Goal: Entertainment & Leisure: Consume media (video, audio)

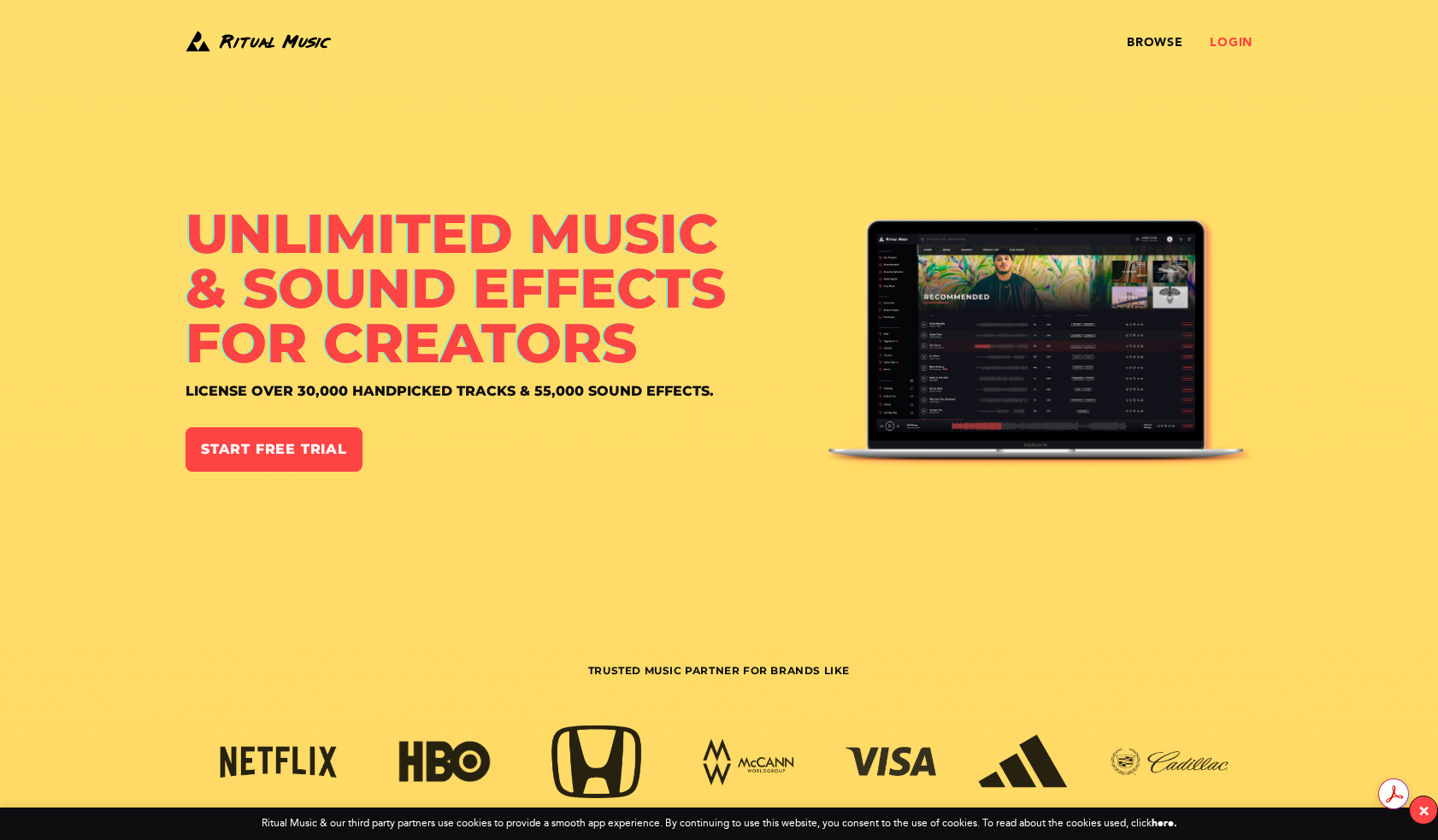
click at [1231, 36] on link "Login" at bounding box center [1231, 43] width 43 height 14
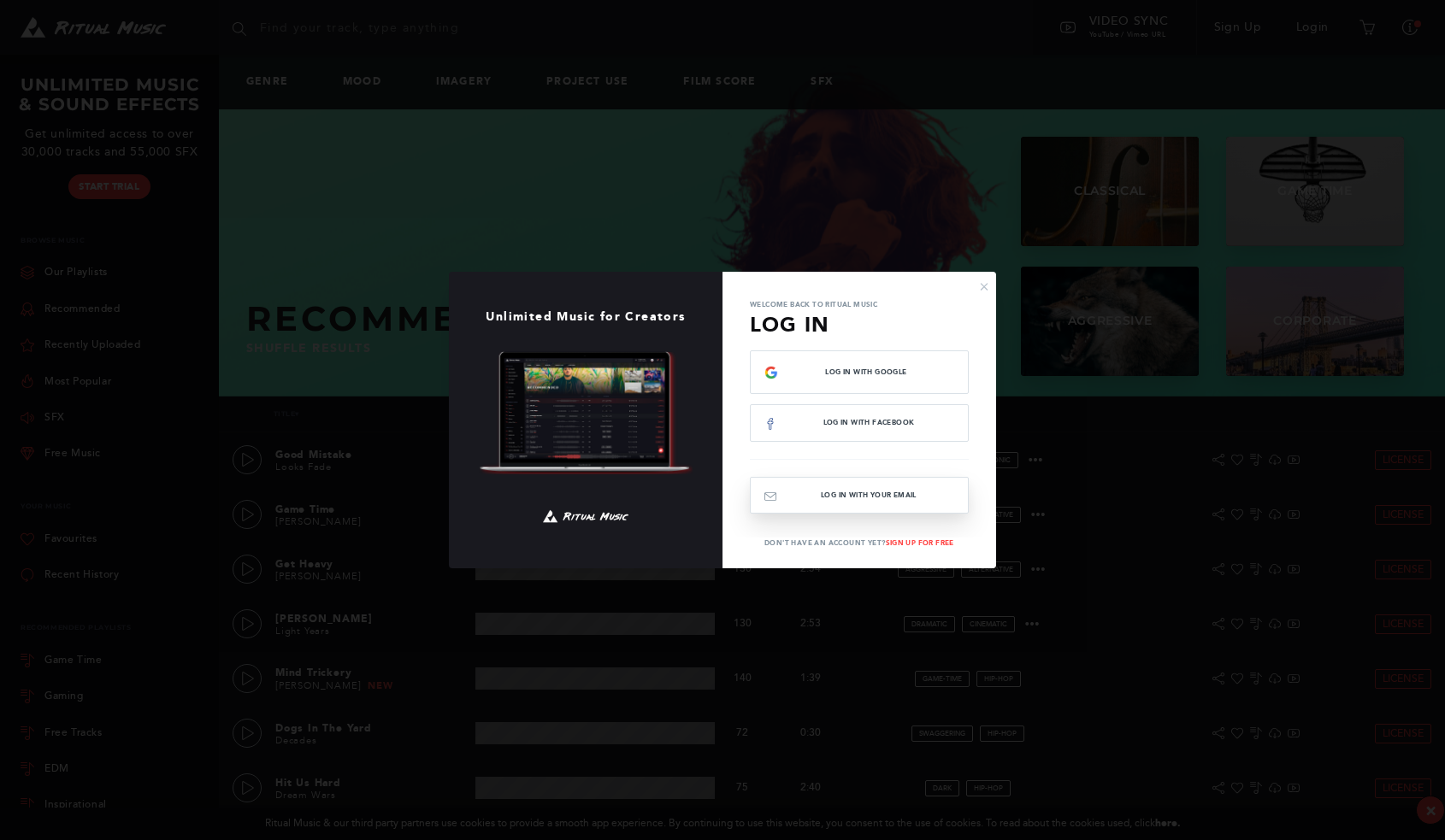
click at [883, 499] on button "Log In with your email" at bounding box center [859, 495] width 219 height 37
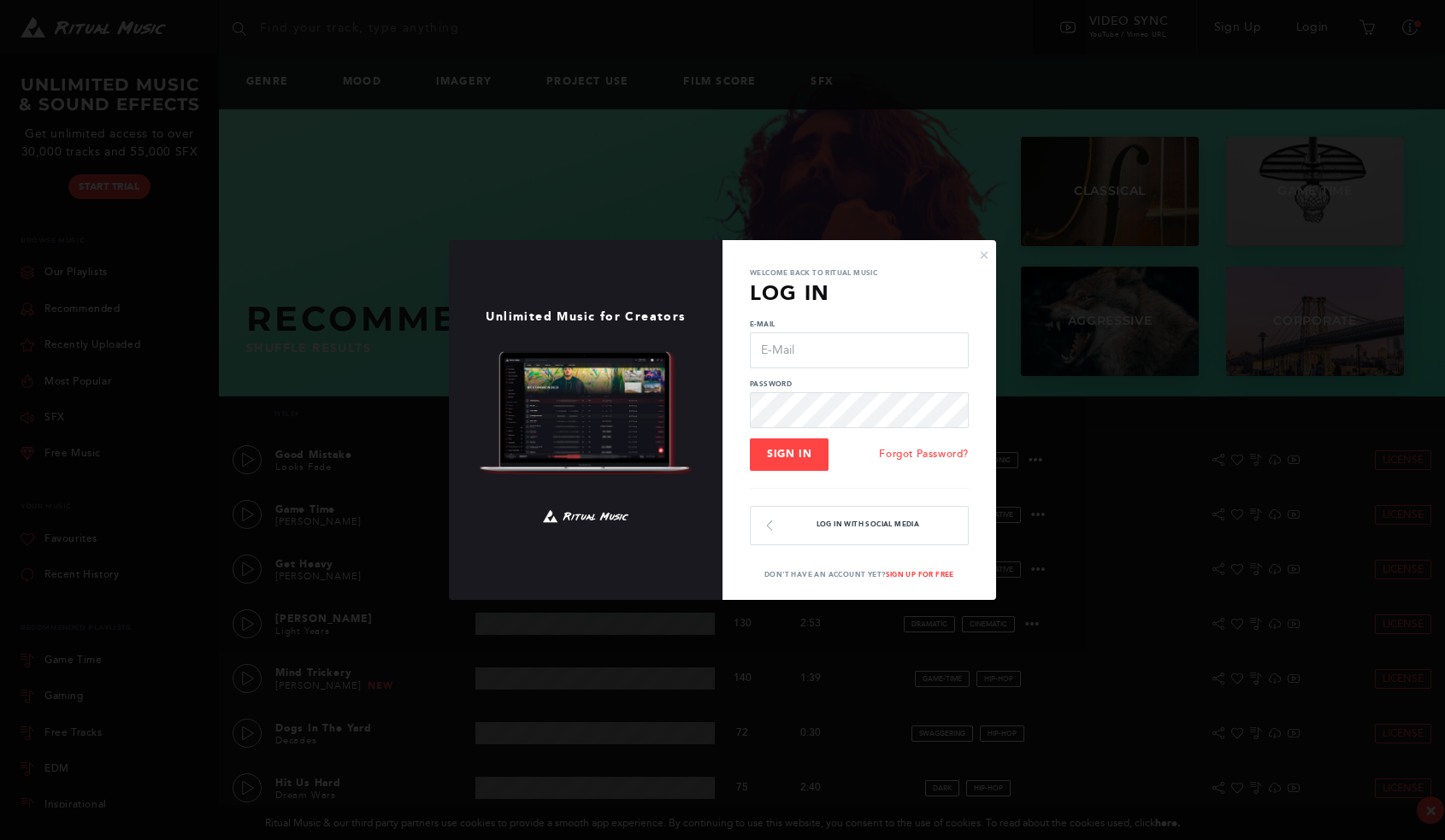
type input "KLChirico@gmail.com"
click at [796, 444] on button "Sign In" at bounding box center [789, 454] width 79 height 32
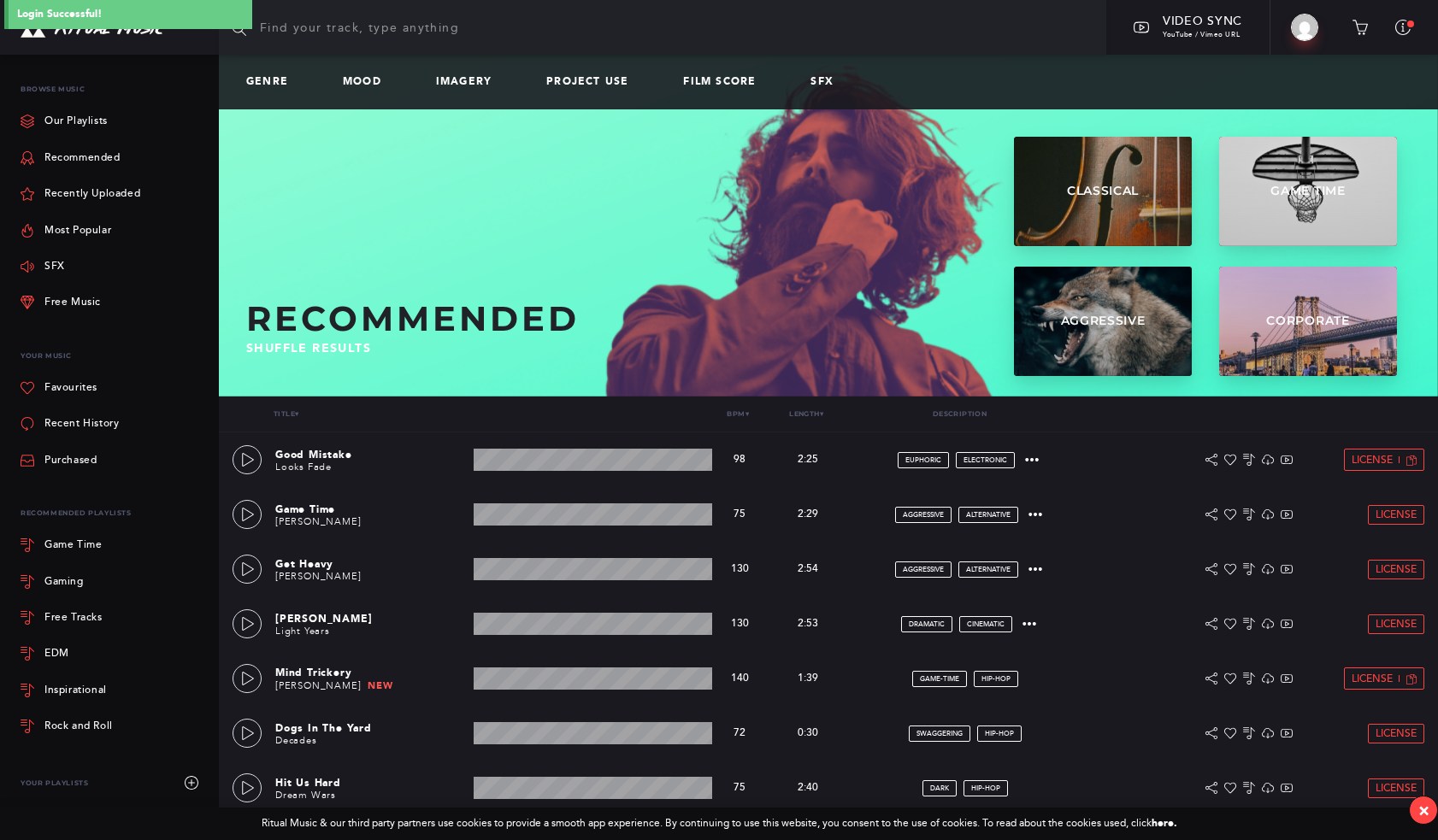
click at [337, 24] on input "text" at bounding box center [663, 27] width 887 height 55
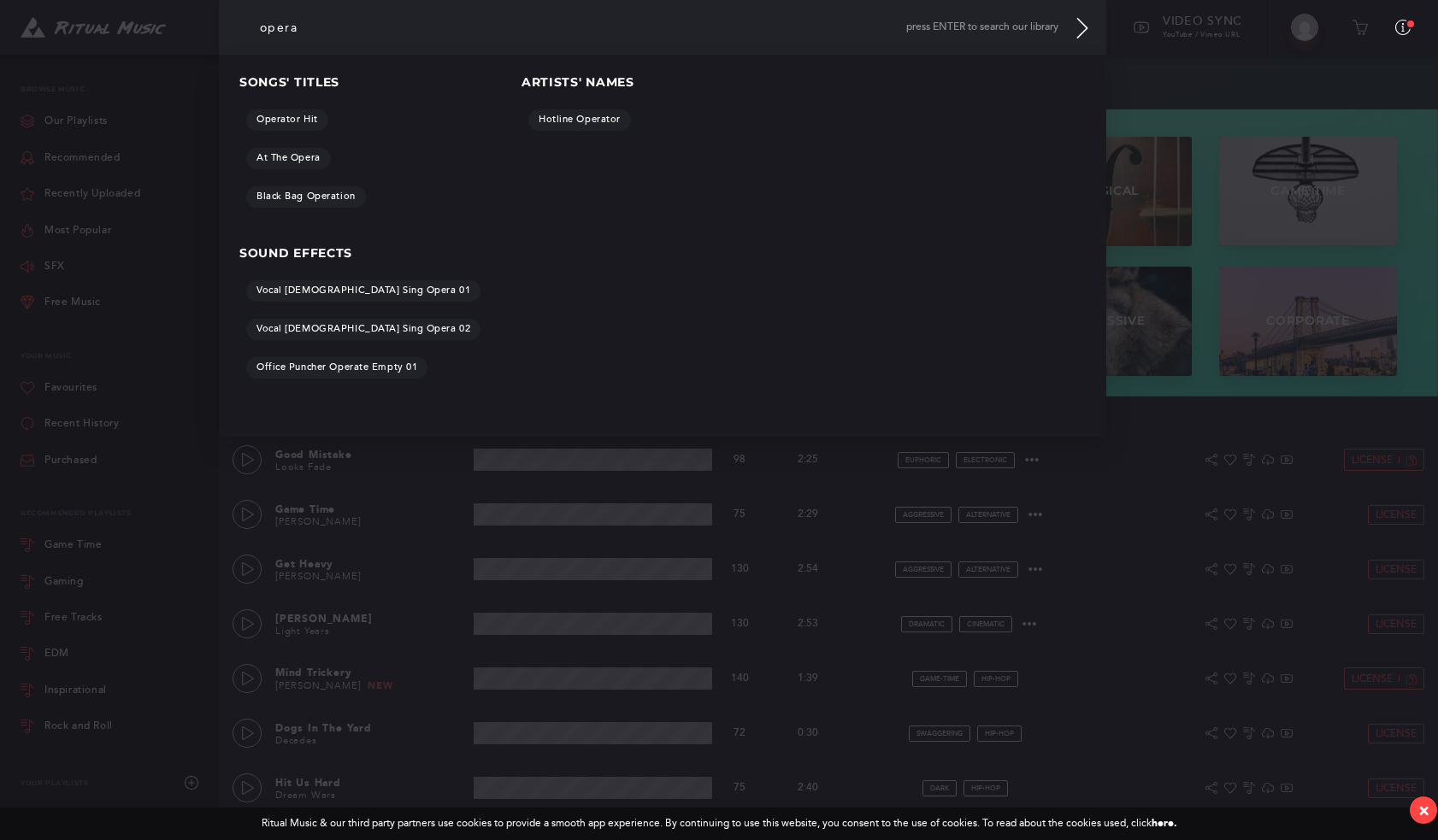
type input "opera"
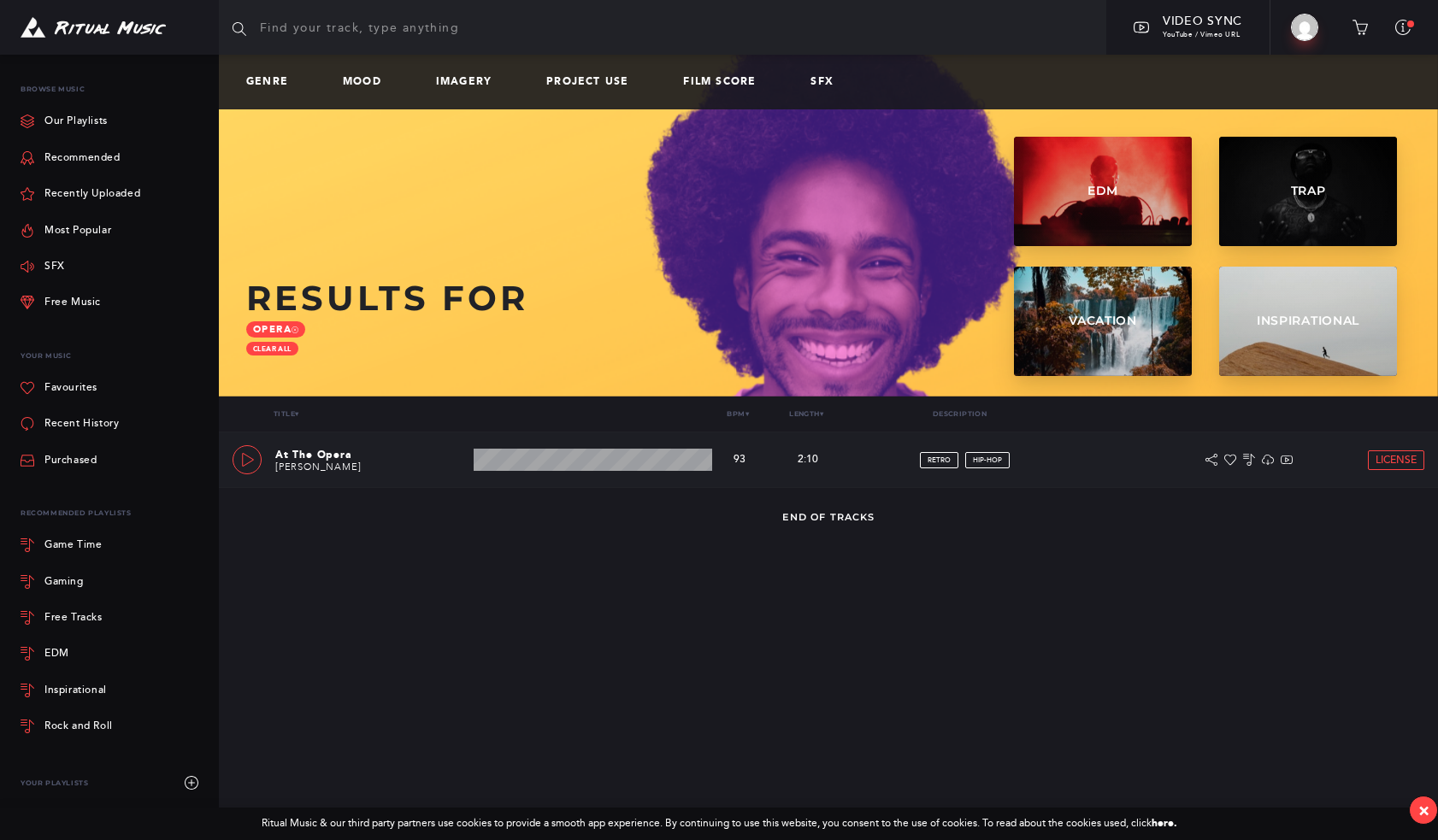
click at [244, 458] on icon at bounding box center [248, 460] width 14 height 14
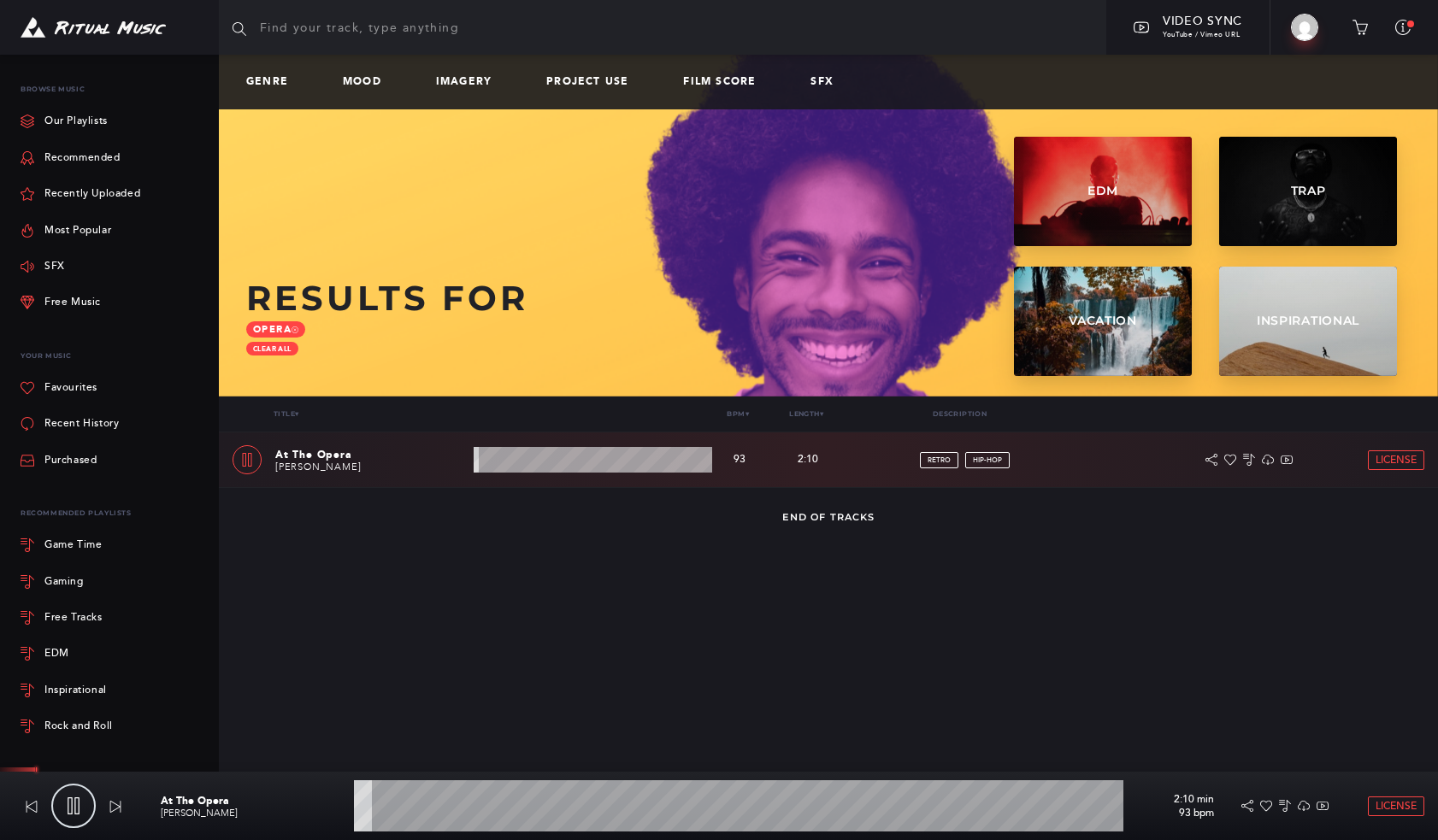
click at [404, 805] on wave at bounding box center [738, 806] width 769 height 52
drag, startPoint x: 369, startPoint y: 808, endPoint x: 348, endPoint y: 811, distance: 21.2
click at [348, 811] on div "At The Opera Calmer Palmer 2:10 min 93 bpm License" at bounding box center [792, 806] width 1291 height 68
click at [370, 808] on wave at bounding box center [738, 806] width 769 height 52
click at [81, 805] on icon at bounding box center [74, 806] width 18 height 18
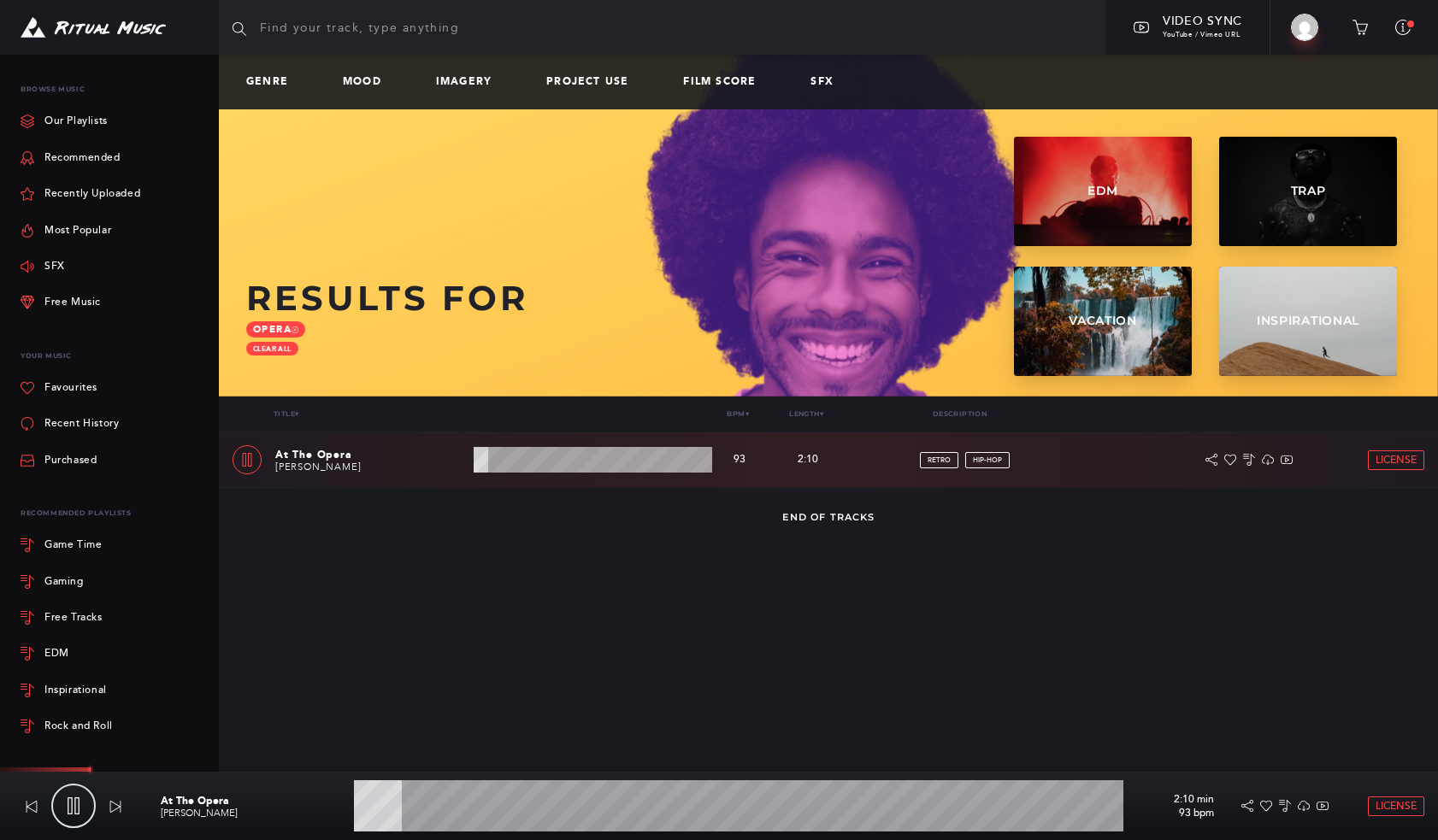
type input "6.32"
click at [384, 39] on input "text" at bounding box center [663, 27] width 887 height 55
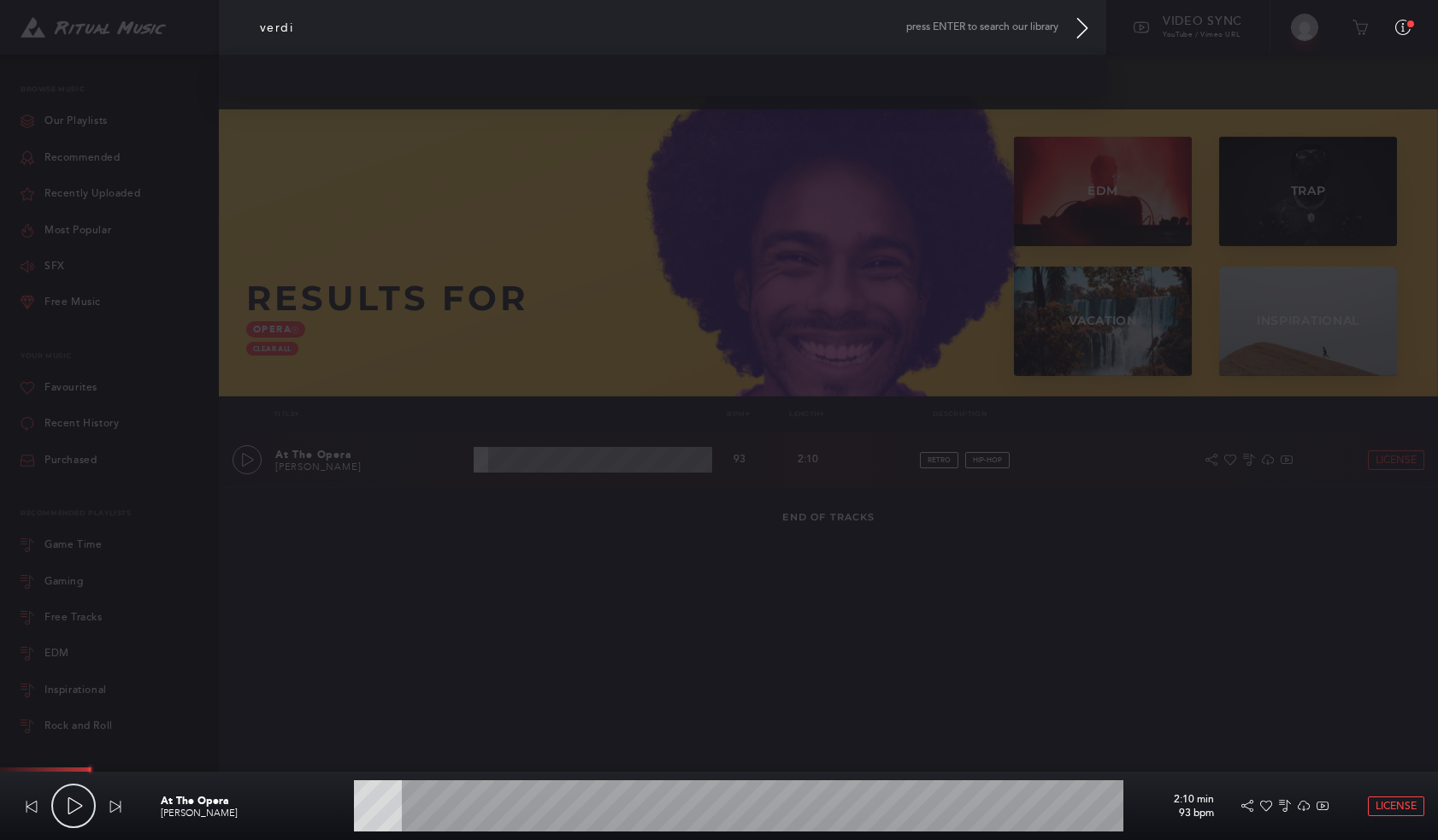
drag, startPoint x: 326, startPoint y: 27, endPoint x: 247, endPoint y: 26, distance: 79.0
click at [247, 26] on input "verdi" at bounding box center [663, 27] width 887 height 55
type input "classical"
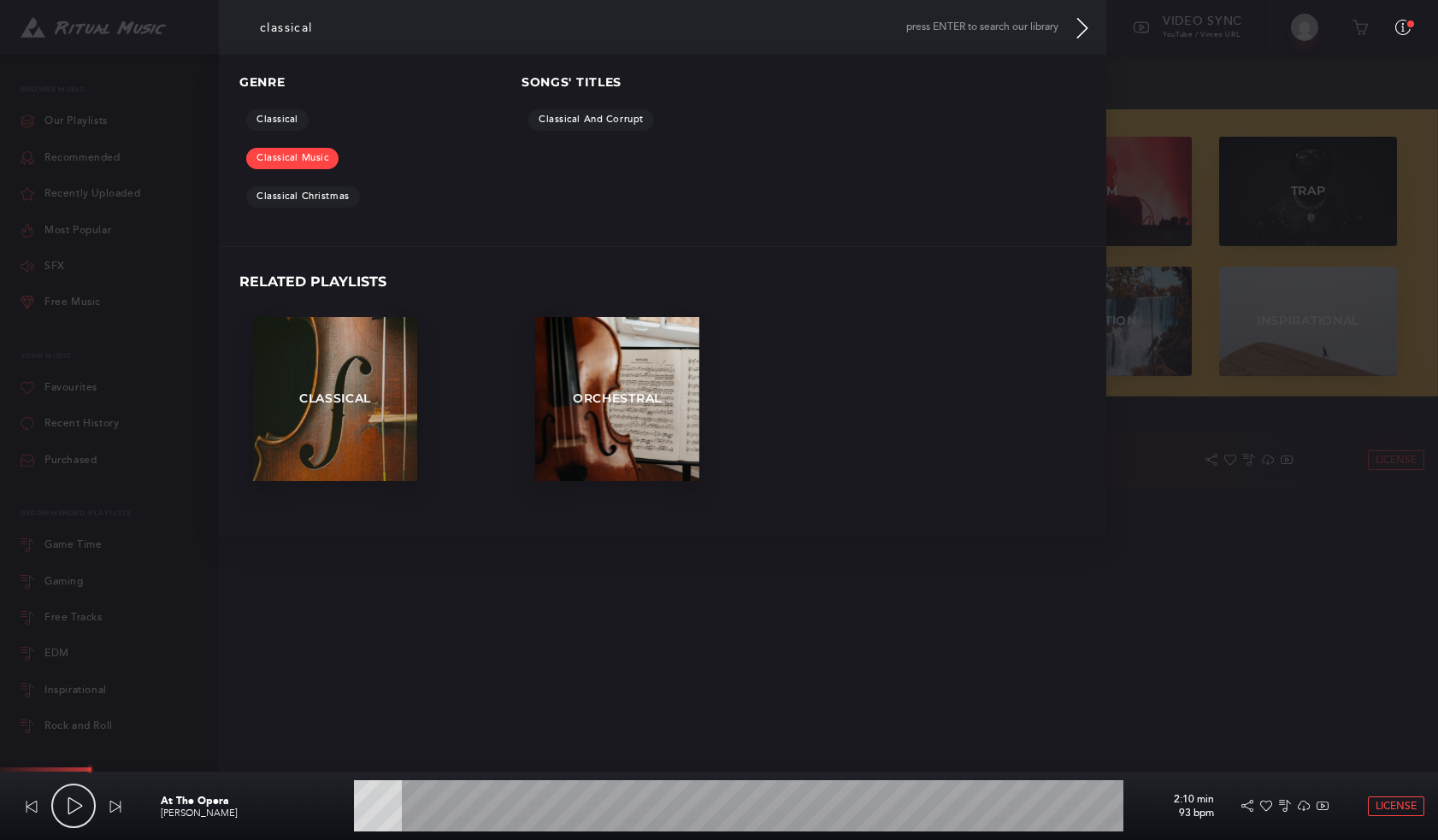
click at [291, 164] on link "Classical Music" at bounding box center [291, 158] width 92 height 21
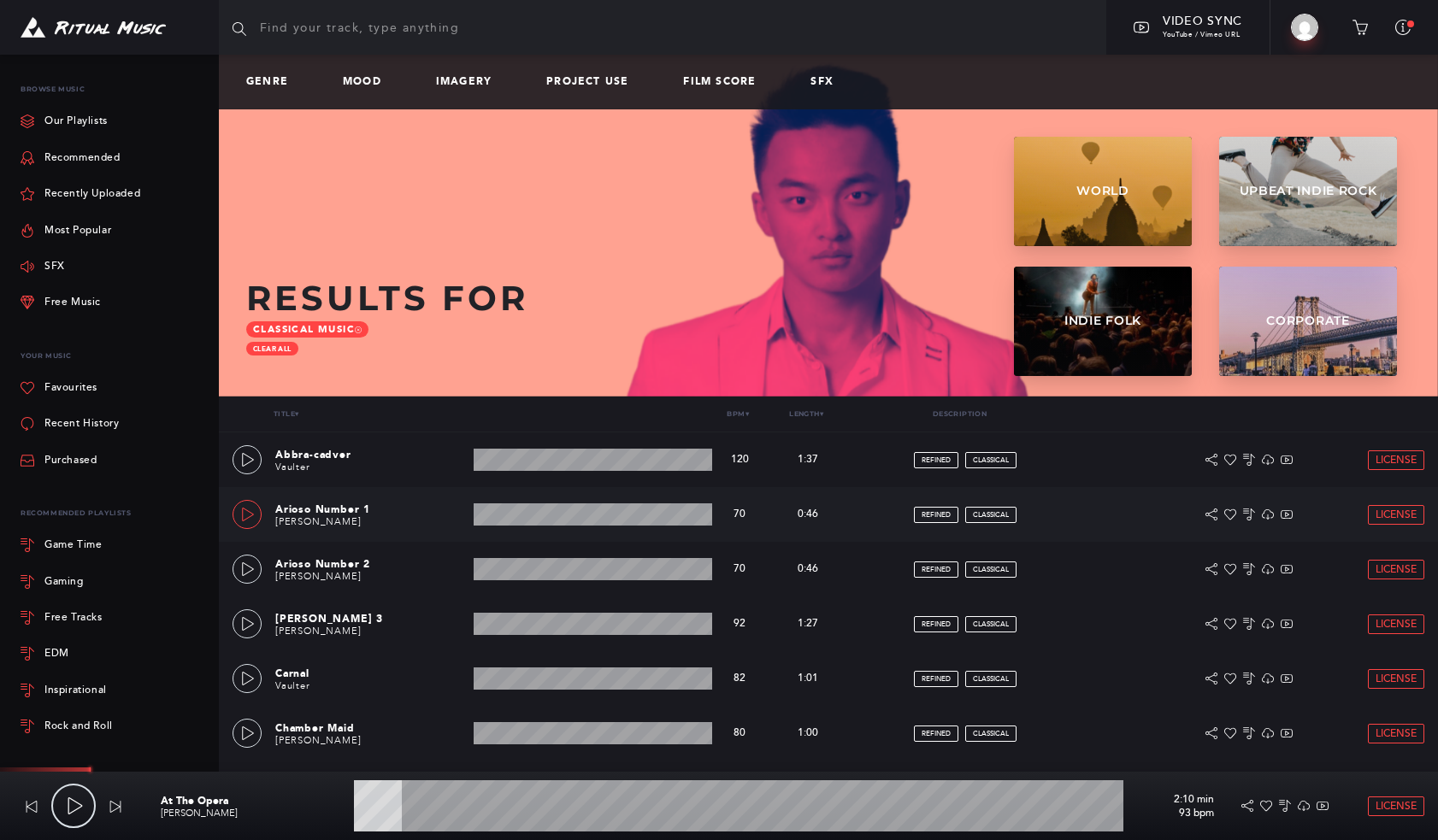
click at [249, 509] on icon at bounding box center [248, 514] width 14 height 14
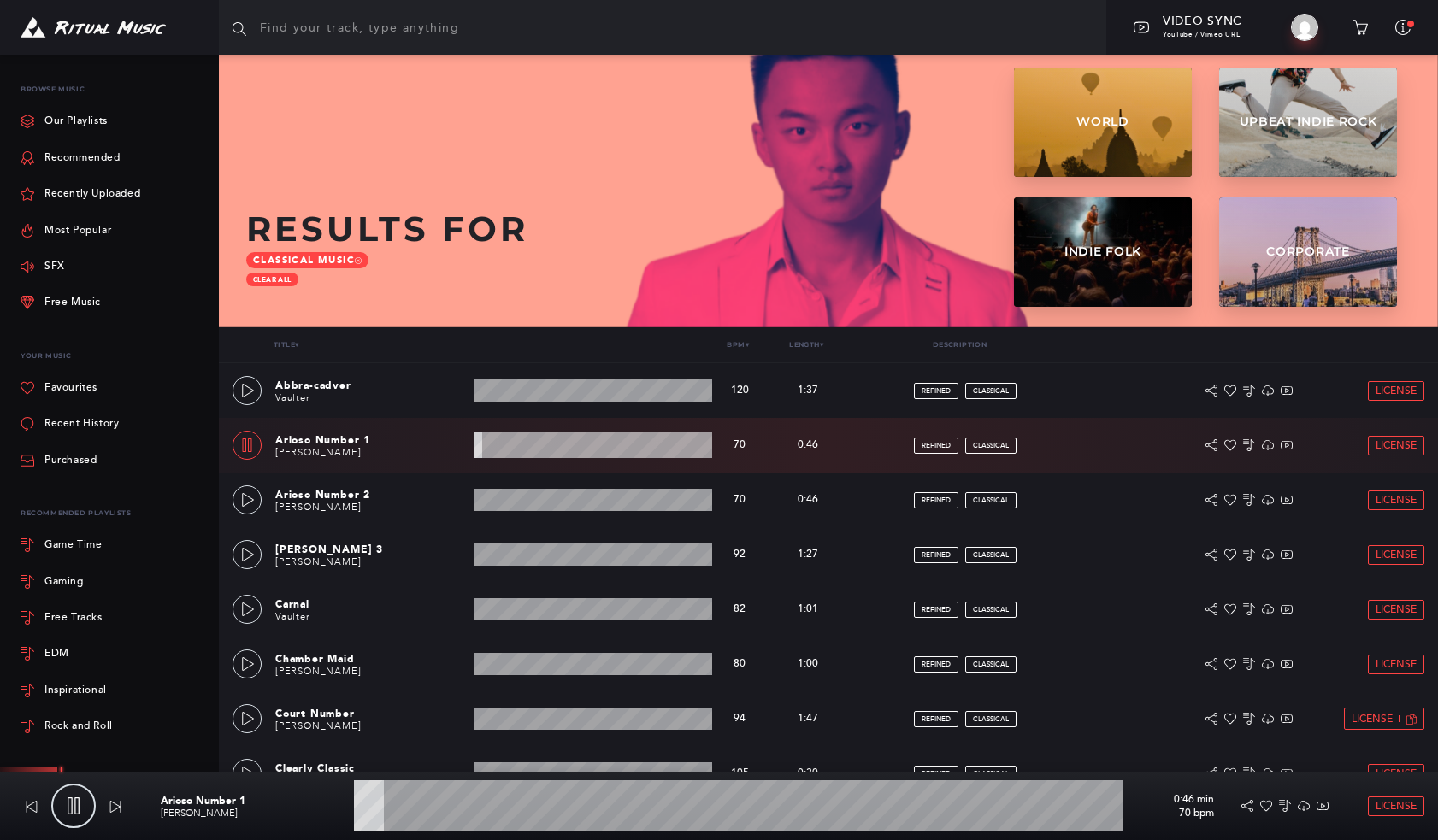
scroll to position [75, 0]
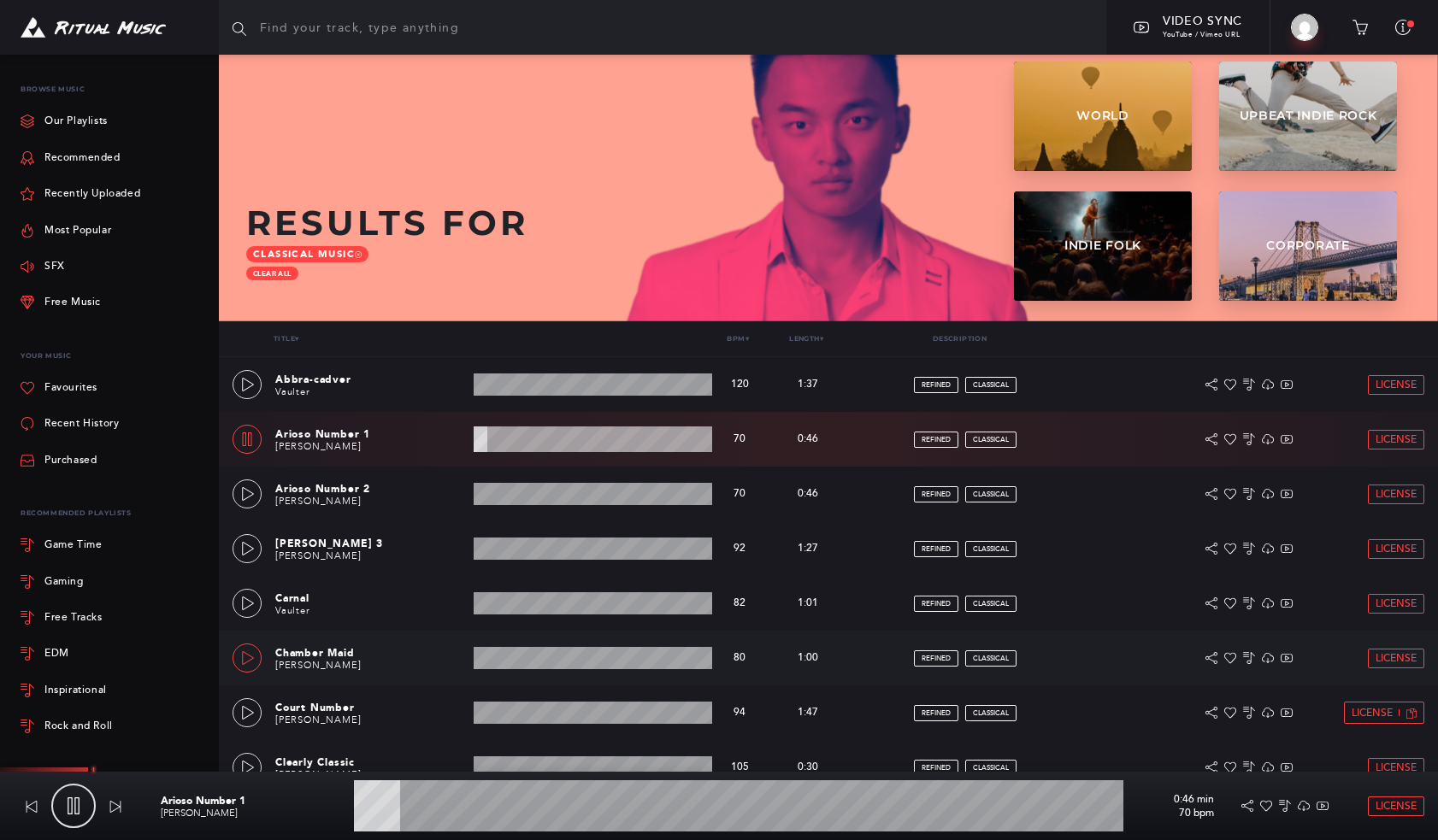
click at [248, 654] on icon at bounding box center [248, 658] width 14 height 14
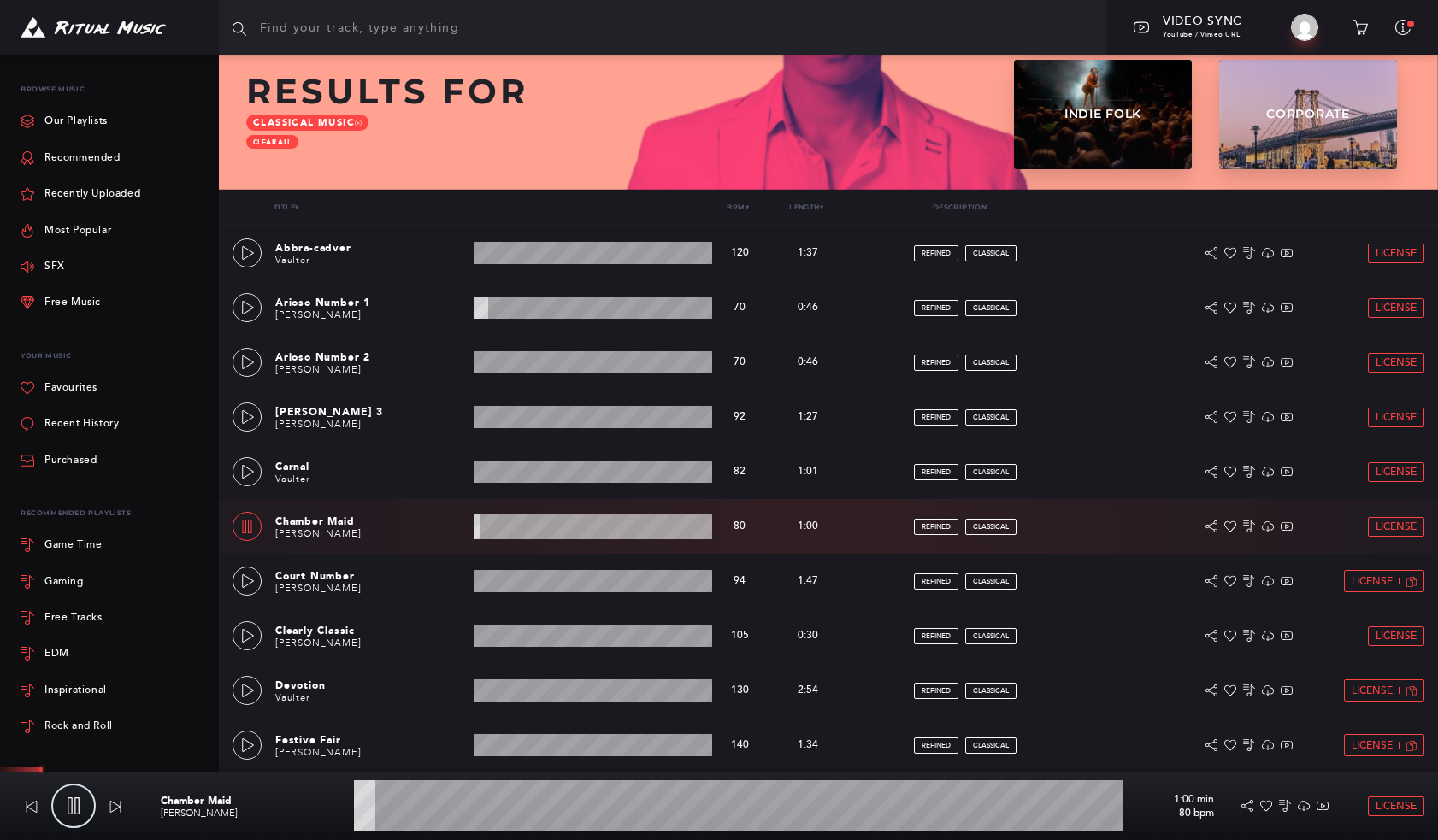
scroll to position [206, 0]
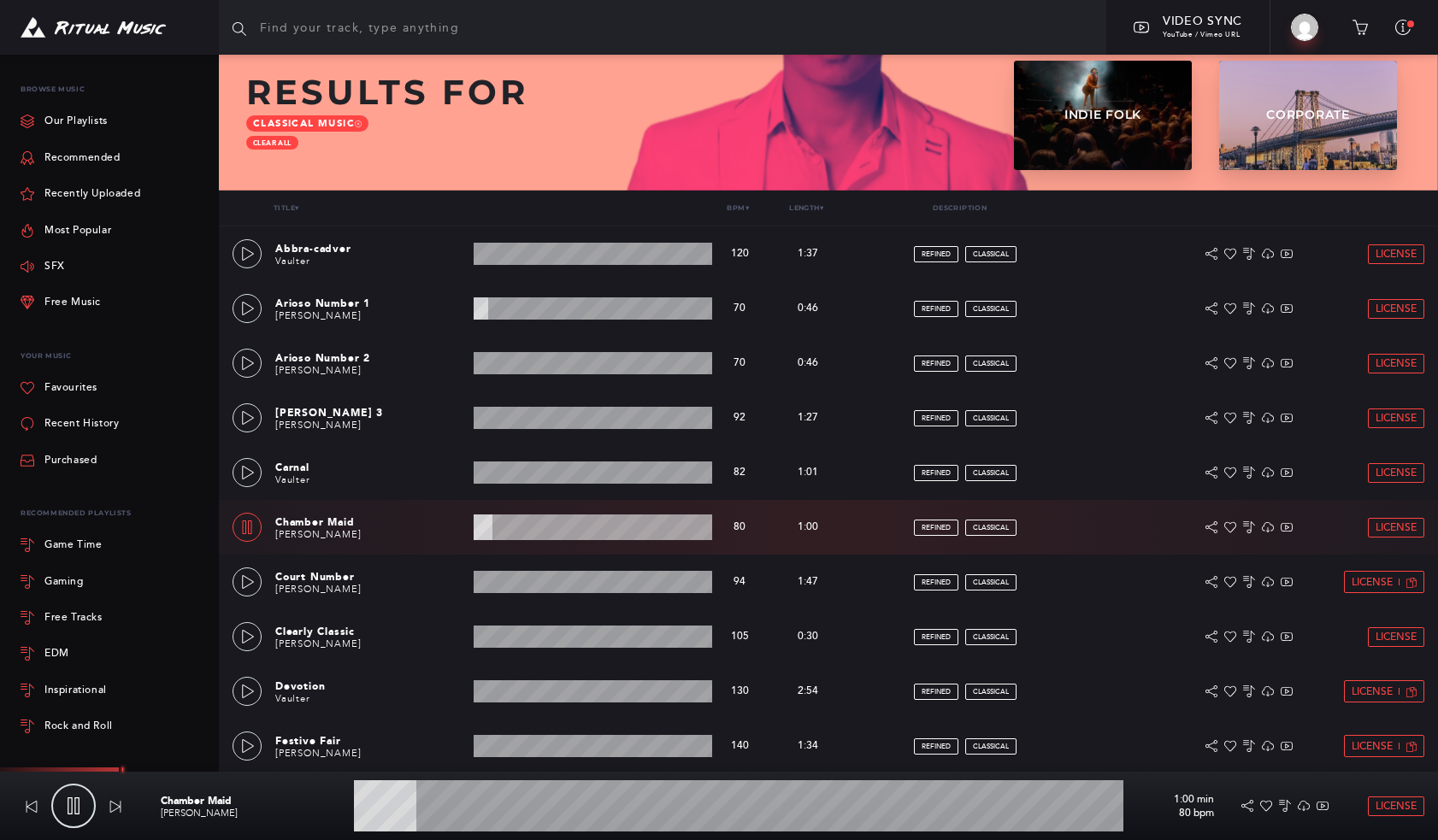
click at [78, 812] on icon at bounding box center [74, 806] width 18 height 18
type input "8.59"
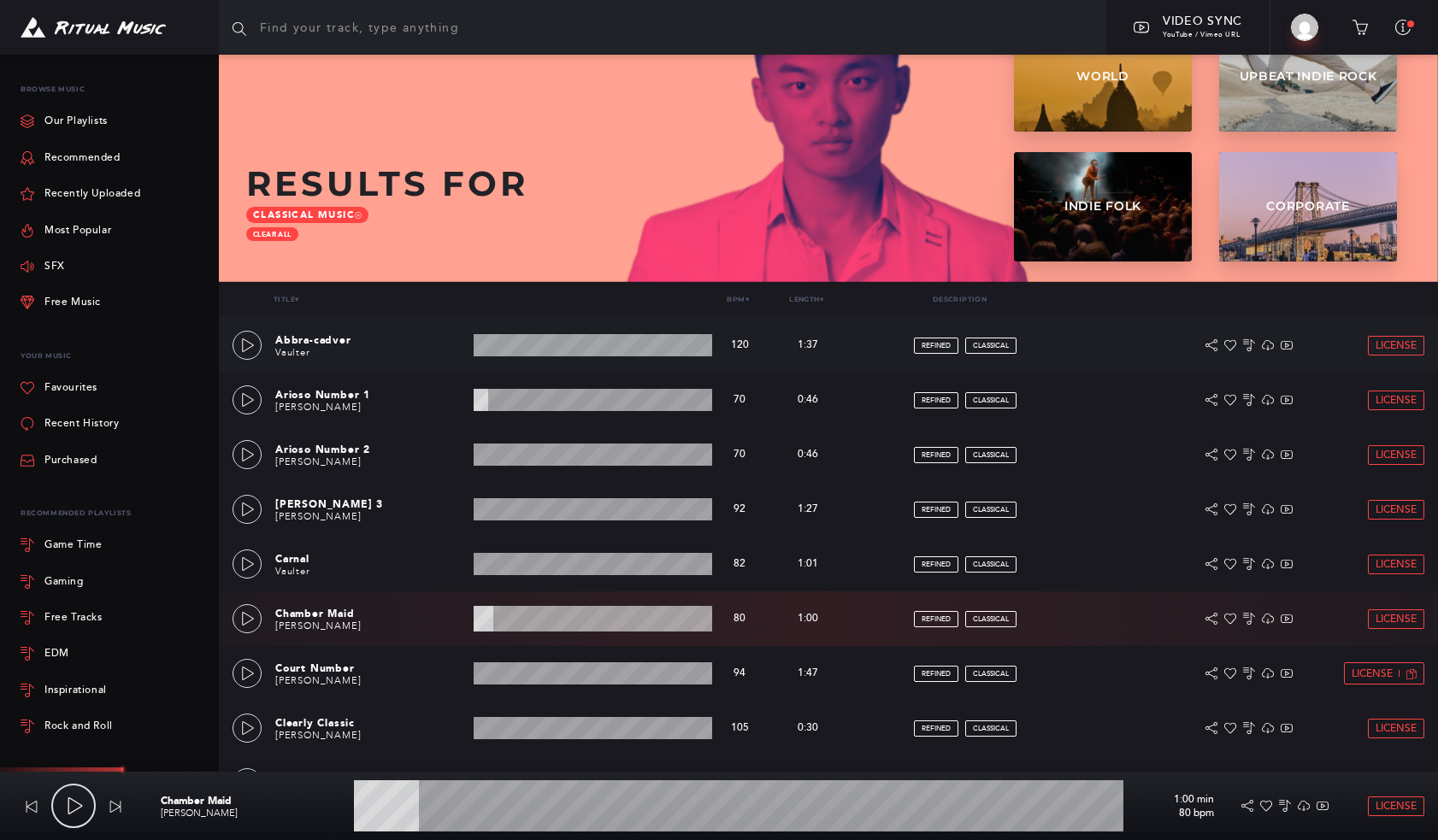
scroll to position [0, 0]
